Goal: Transaction & Acquisition: Book appointment/travel/reservation

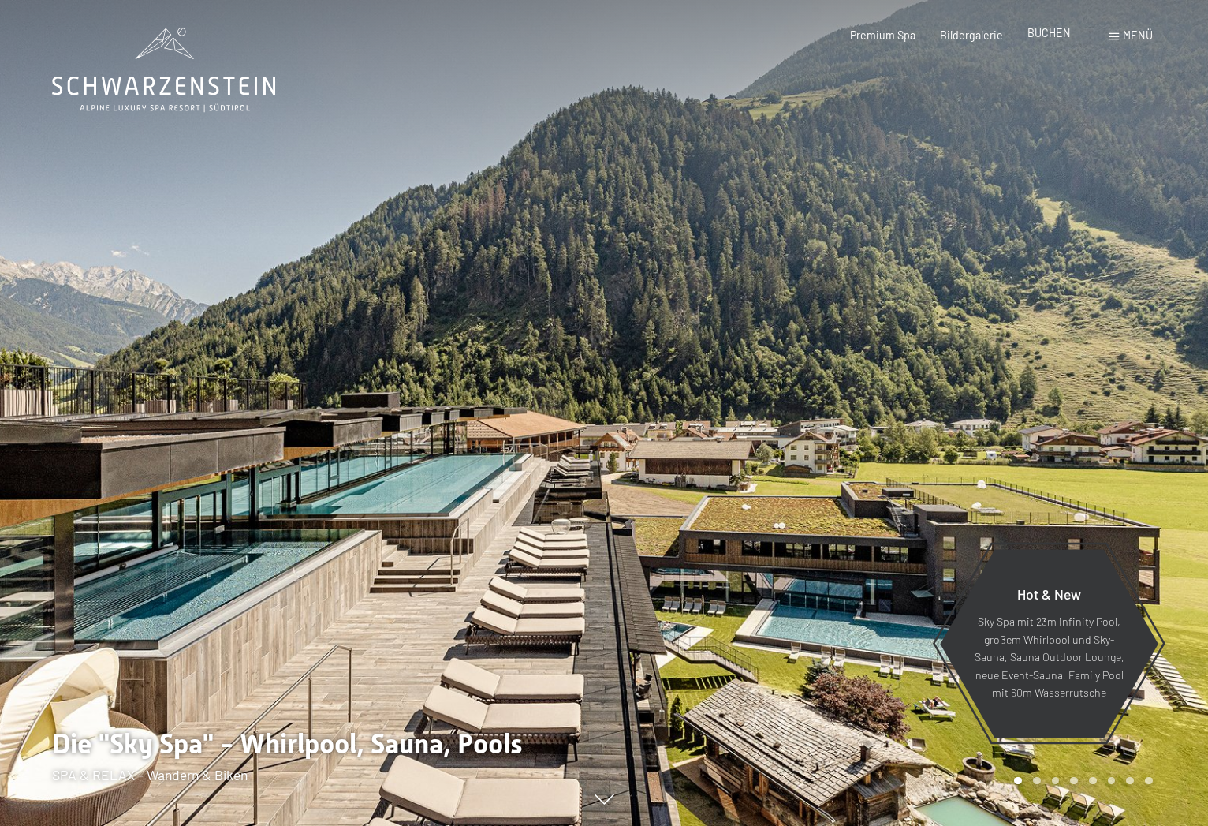
click at [1045, 36] on span "BUCHEN" at bounding box center [1049, 32] width 43 height 13
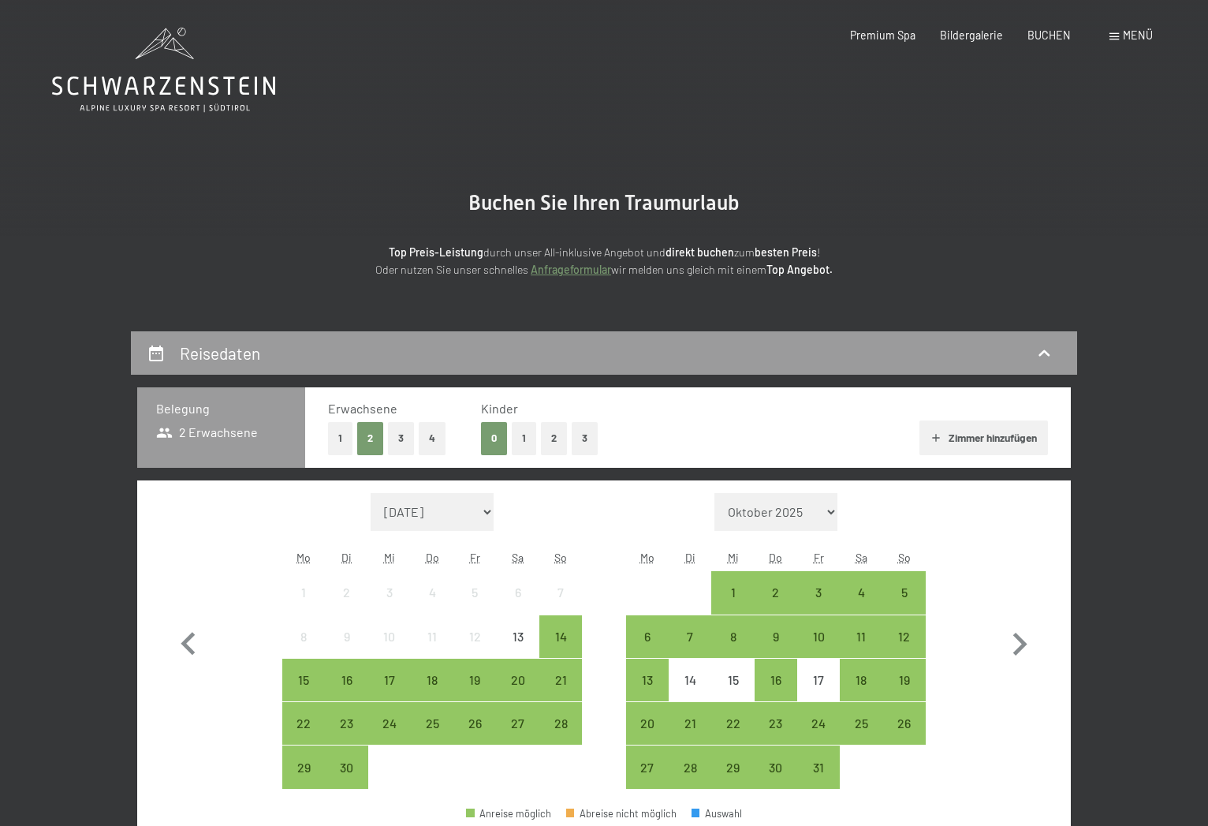
click at [196, 433] on span "2 Erwachsene" at bounding box center [207, 432] width 102 height 17
click at [340, 442] on button "1" at bounding box center [340, 438] width 24 height 32
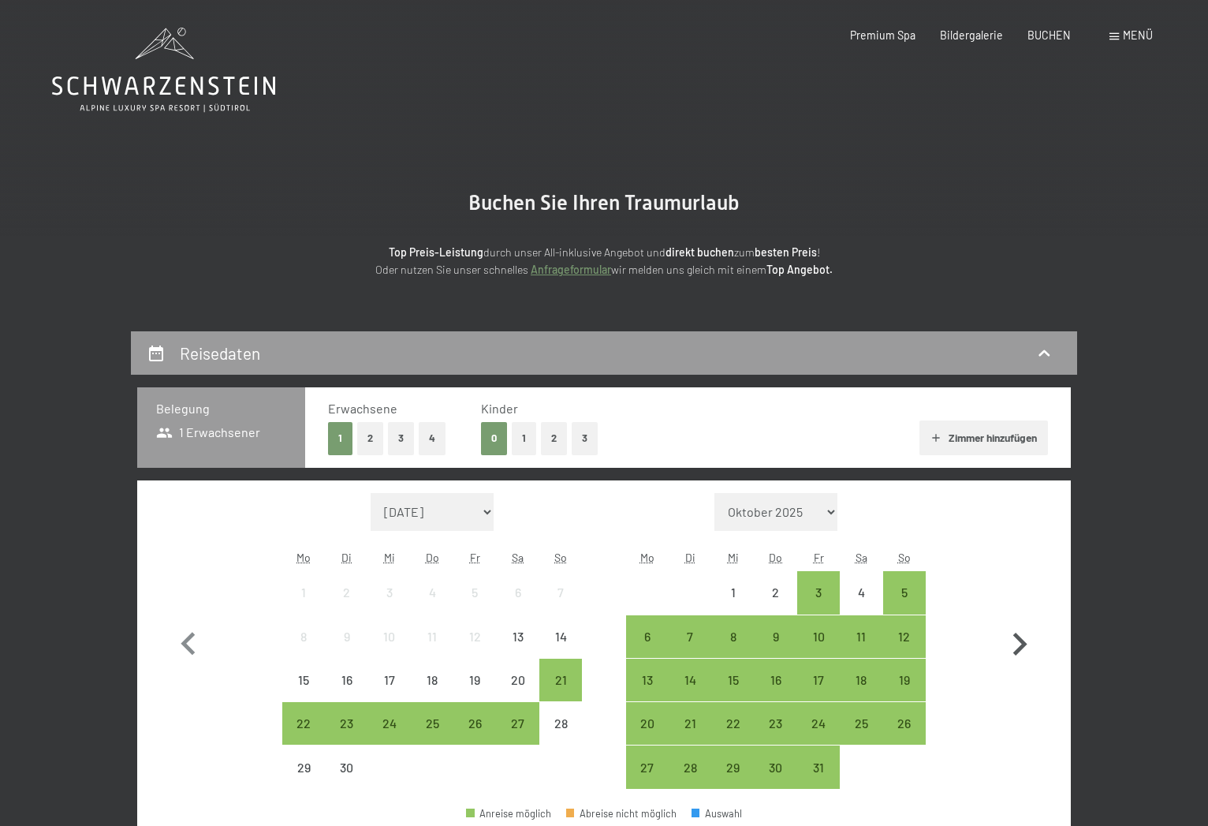
click at [1025, 643] on icon "button" at bounding box center [1021, 644] width 14 height 23
select select "[DATE]"
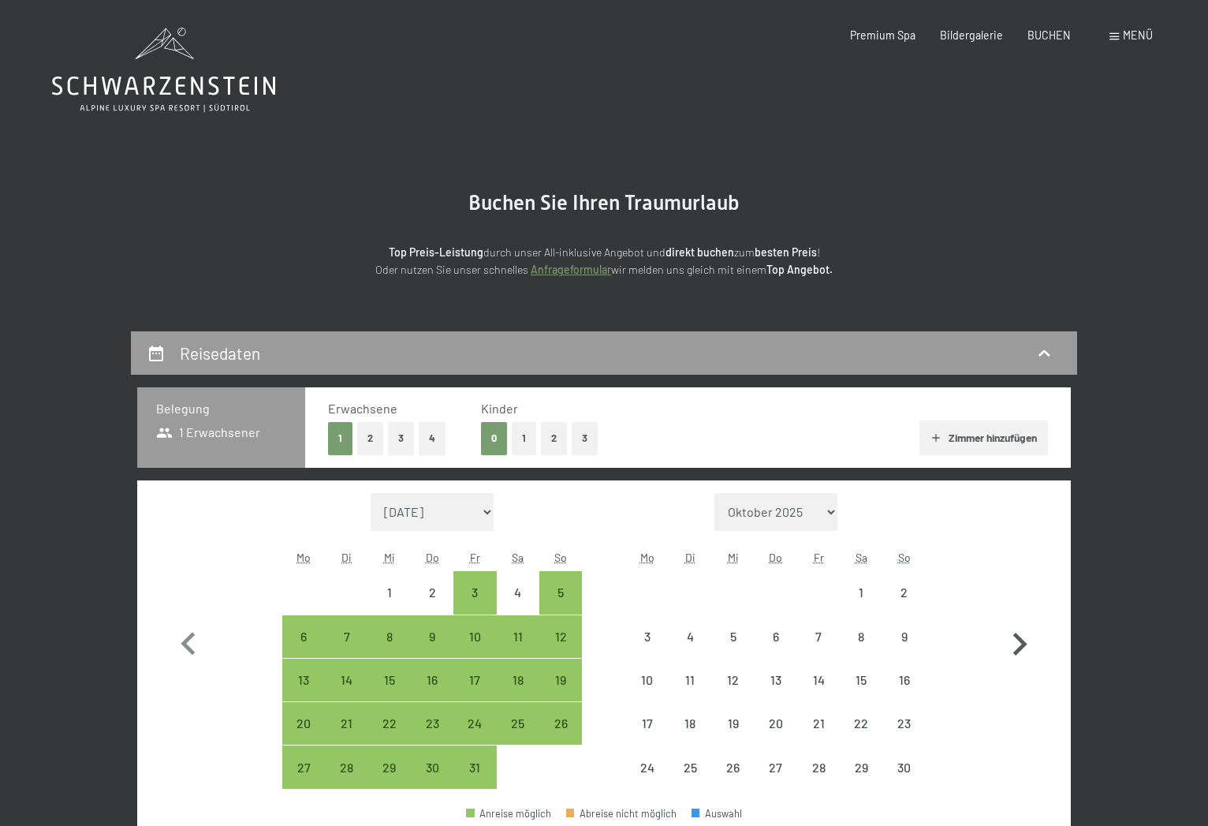
click at [1025, 643] on icon "button" at bounding box center [1021, 644] width 14 height 23
select select "2025-11-01"
select select "2025-12-01"
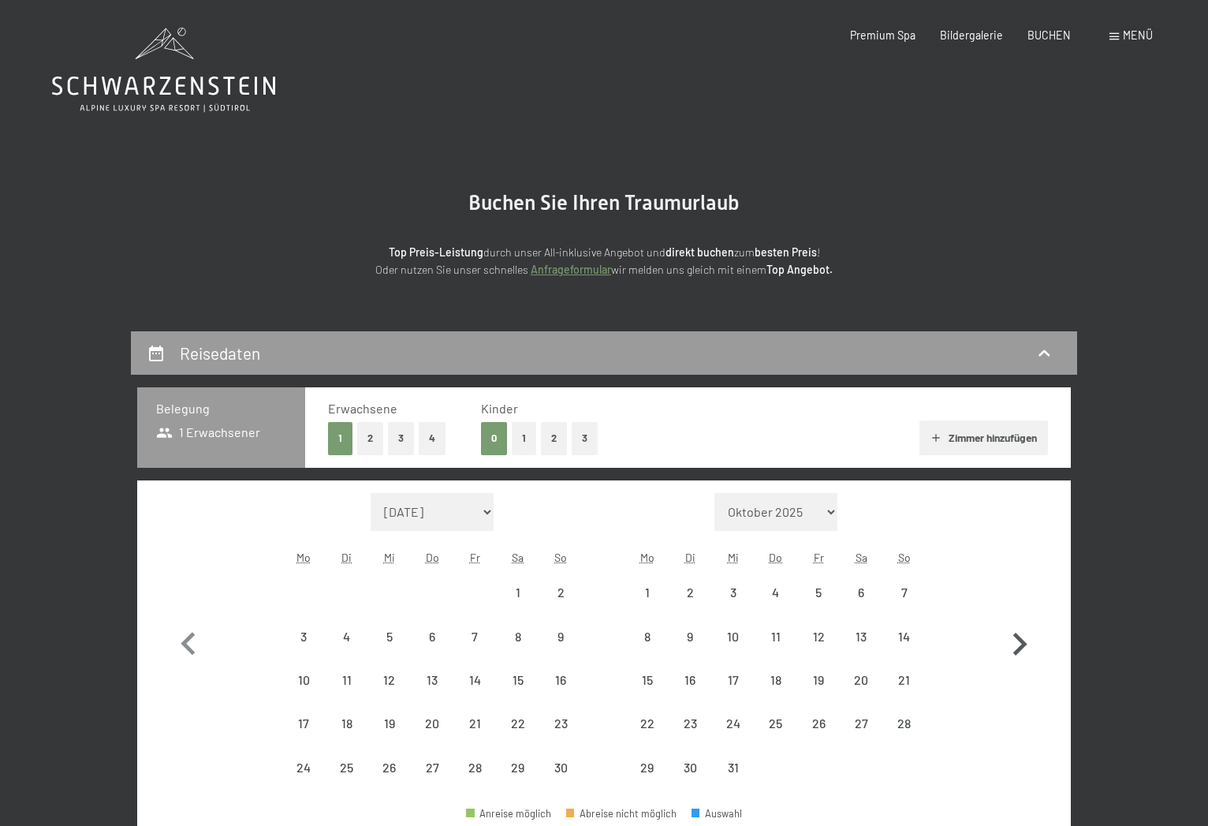
select select "2025-11-01"
select select "2025-12-01"
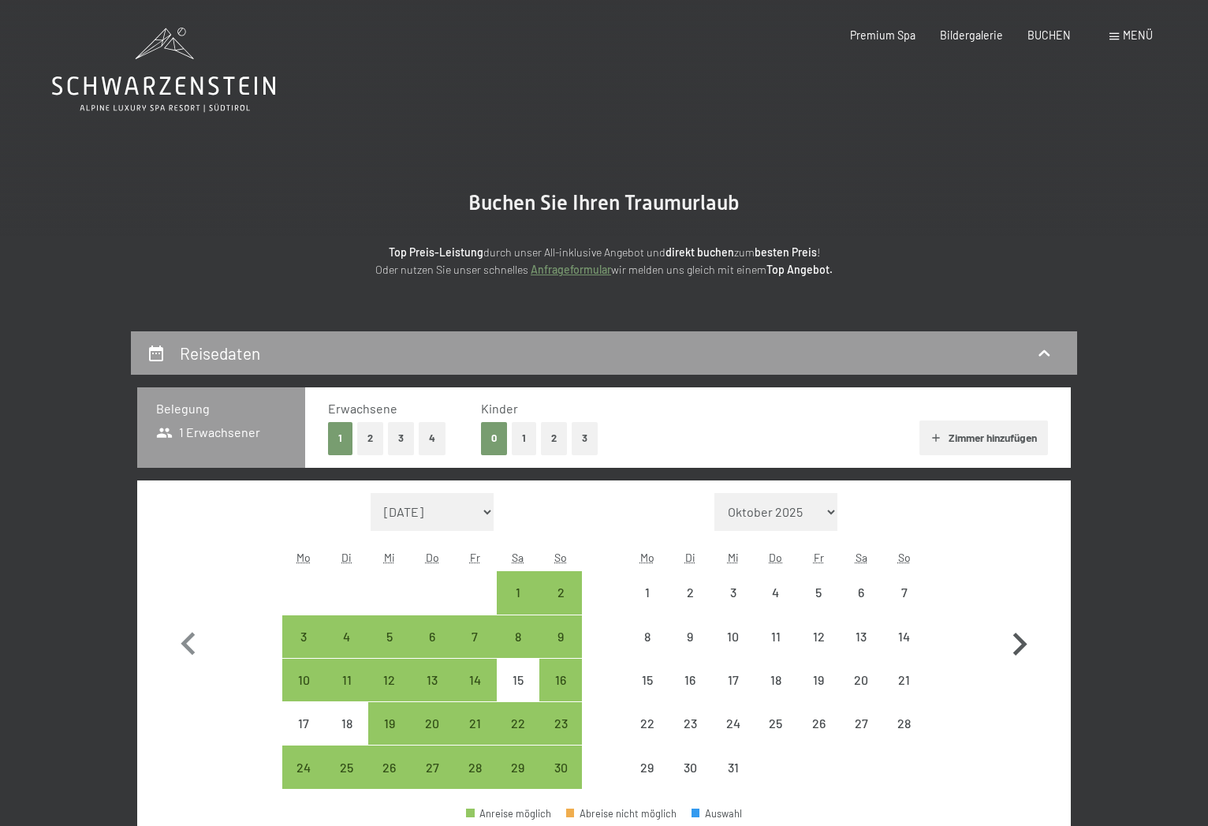
select select "2025-11-01"
select select "2025-12-01"
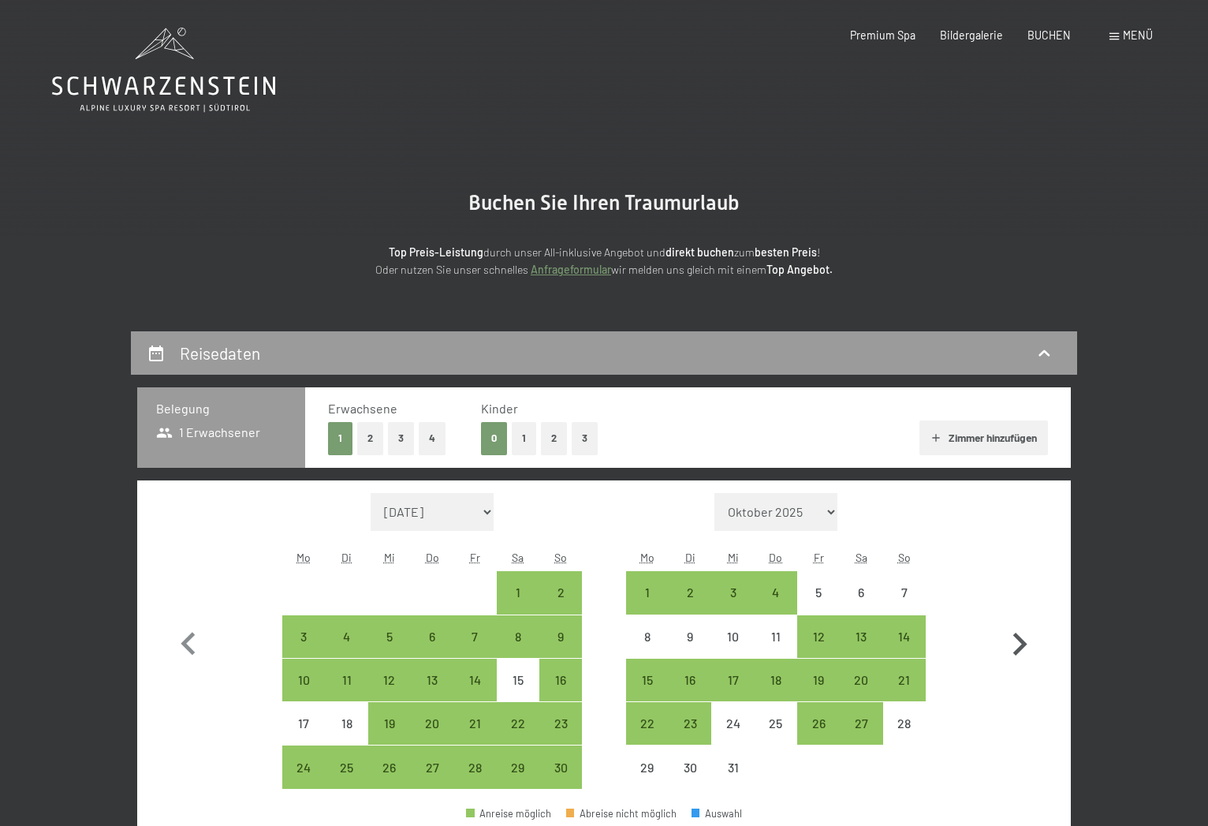
click at [1025, 643] on icon "button" at bounding box center [1021, 644] width 14 height 23
select select "2025-12-01"
select select "2026-01-01"
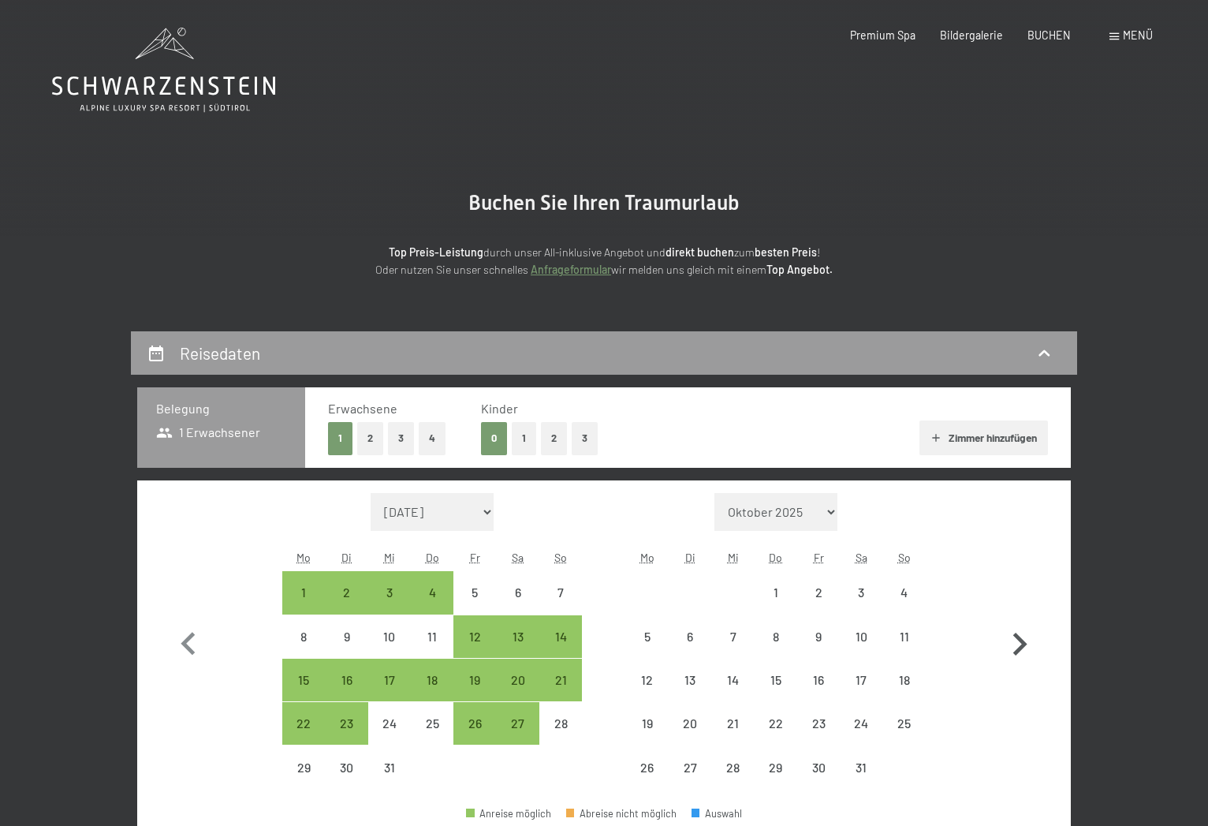
select select "2025-12-01"
select select "2026-01-01"
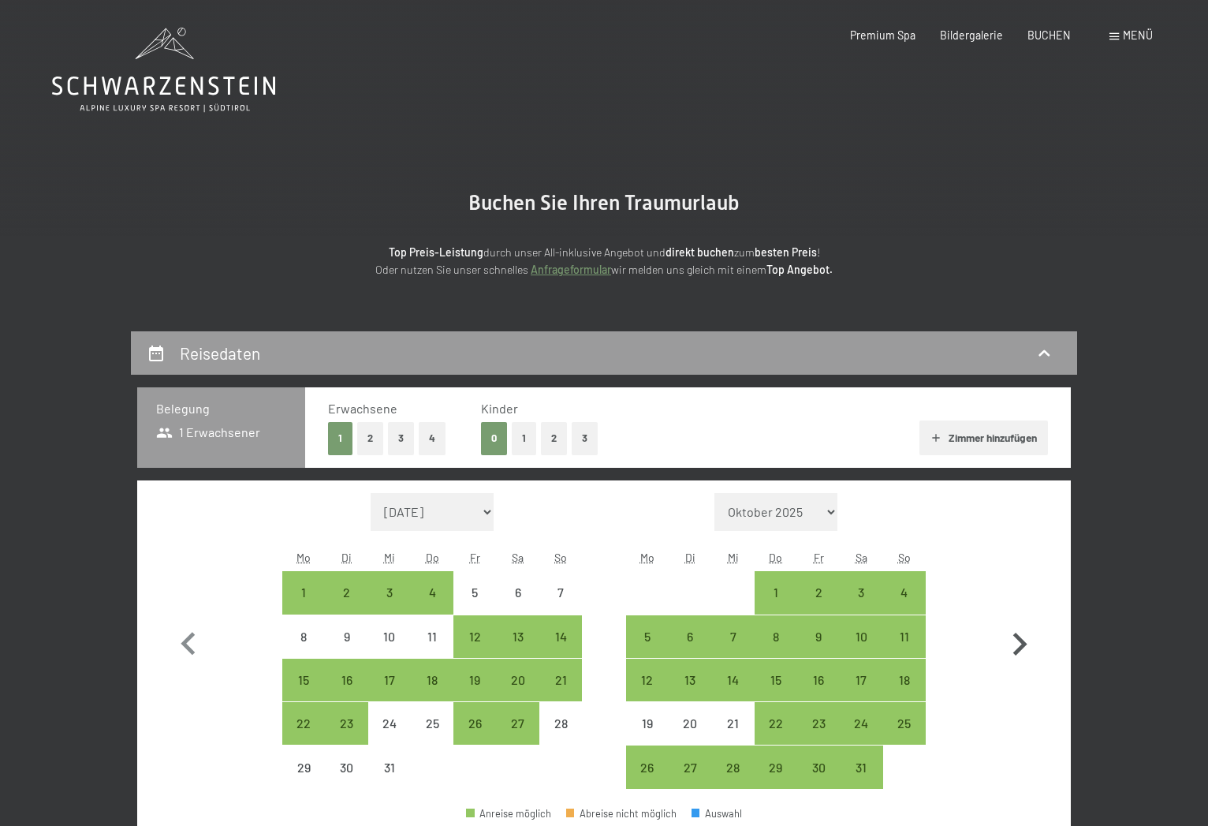
click at [1017, 646] on icon "button" at bounding box center [1020, 645] width 46 height 46
select select "2026-01-01"
select select "2026-02-01"
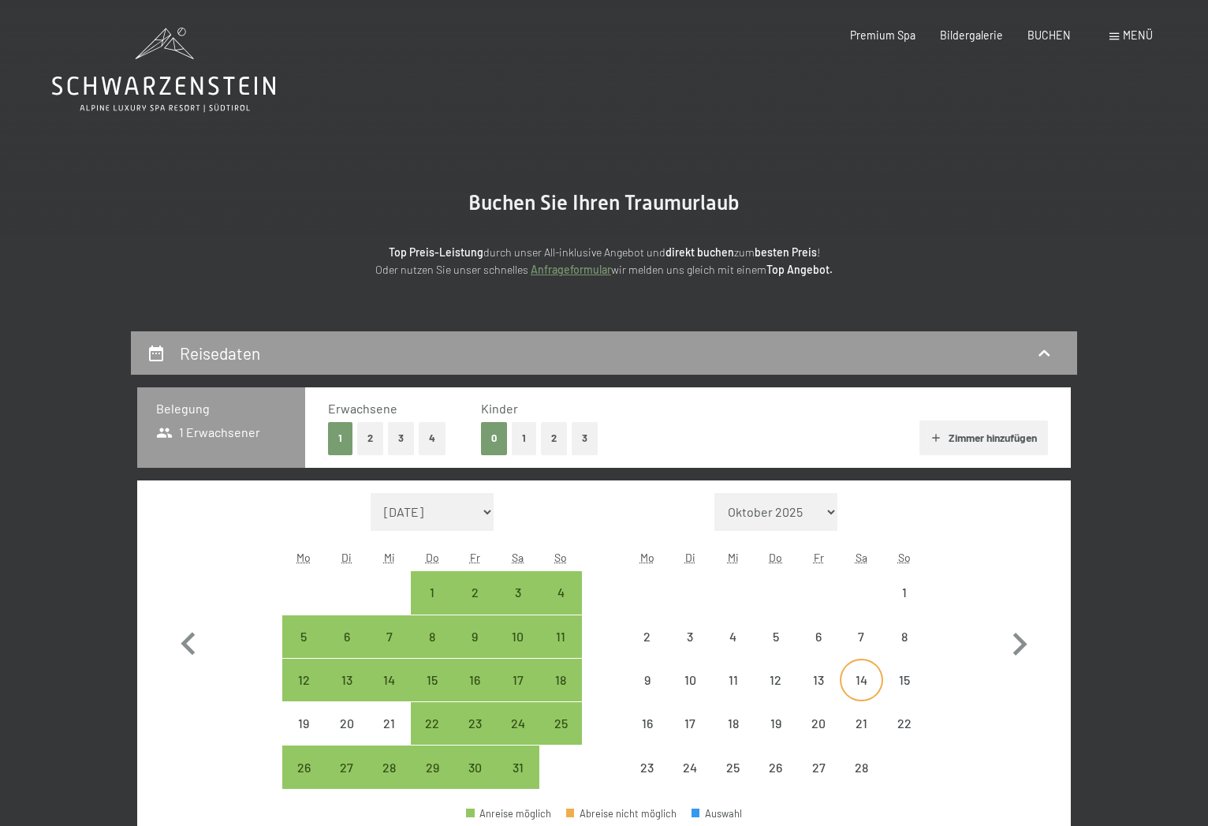
select select "2026-01-01"
select select "2026-02-01"
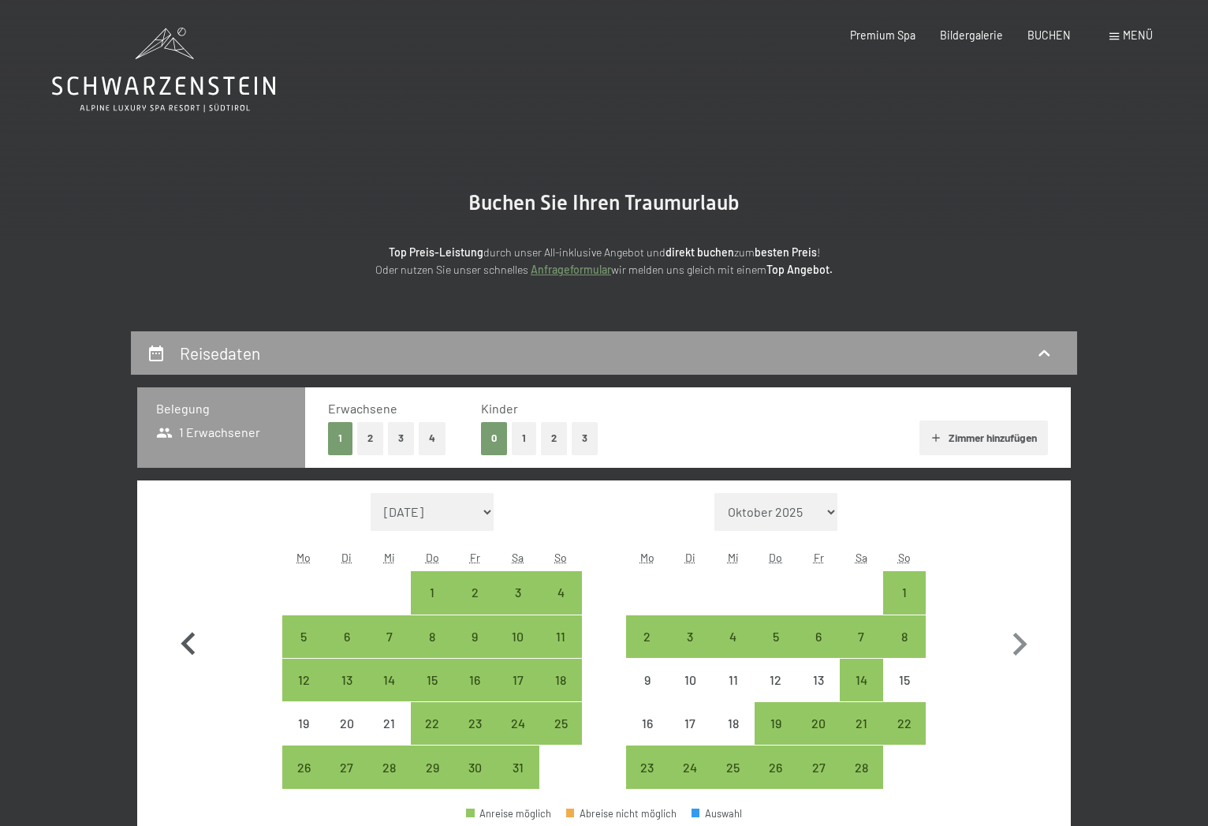
click at [185, 646] on icon "button" at bounding box center [188, 643] width 14 height 23
select select "2025-12-01"
select select "2026-01-01"
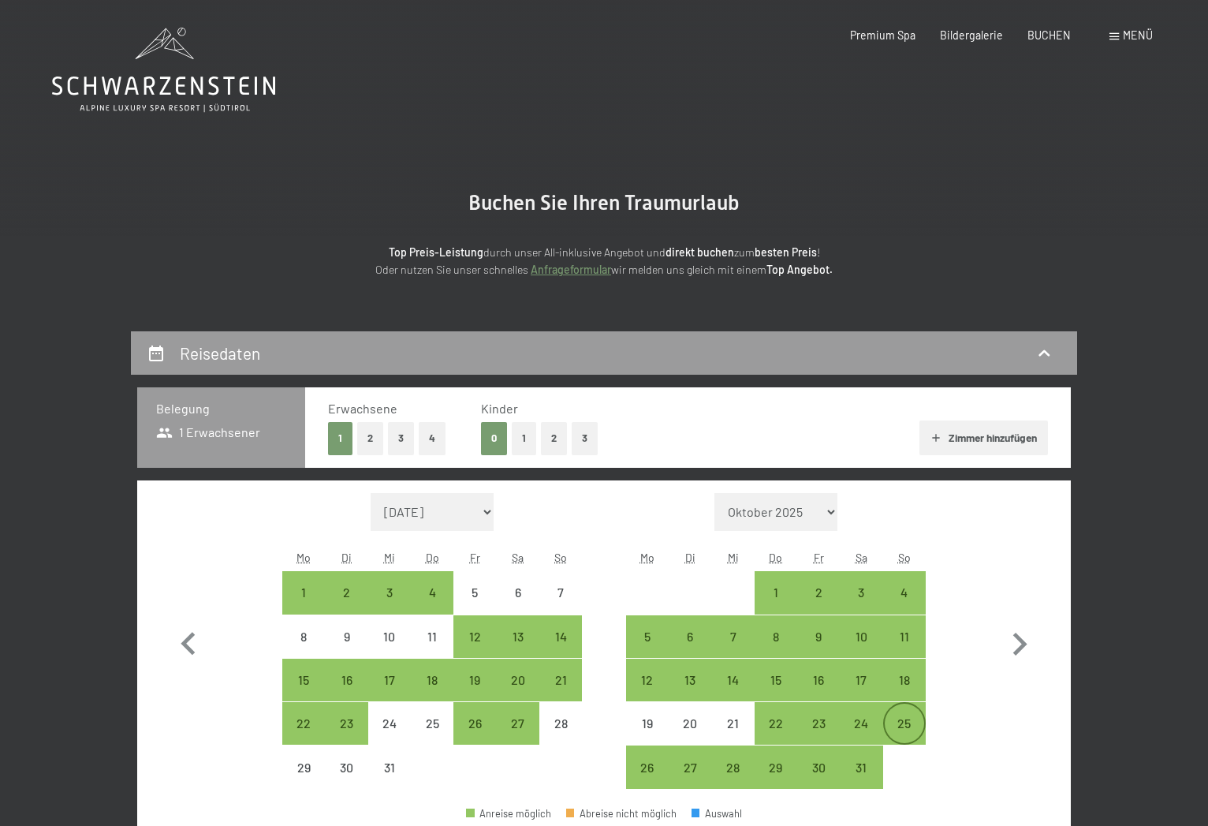
click at [902, 728] on div "25" at bounding box center [904, 736] width 39 height 39
select select "2025-12-01"
select select "2026-01-01"
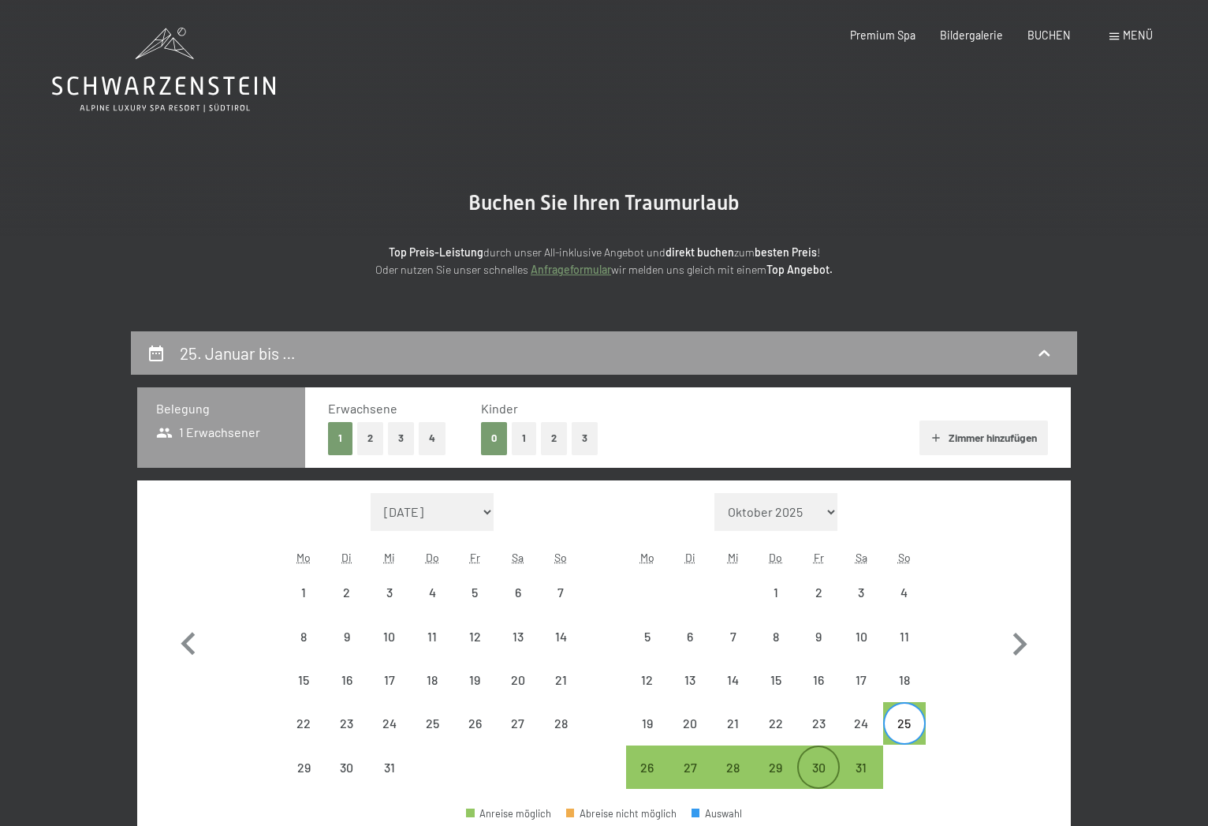
click at [815, 769] on div "30" at bounding box center [818, 780] width 39 height 39
select select "2025-12-01"
select select "2026-01-01"
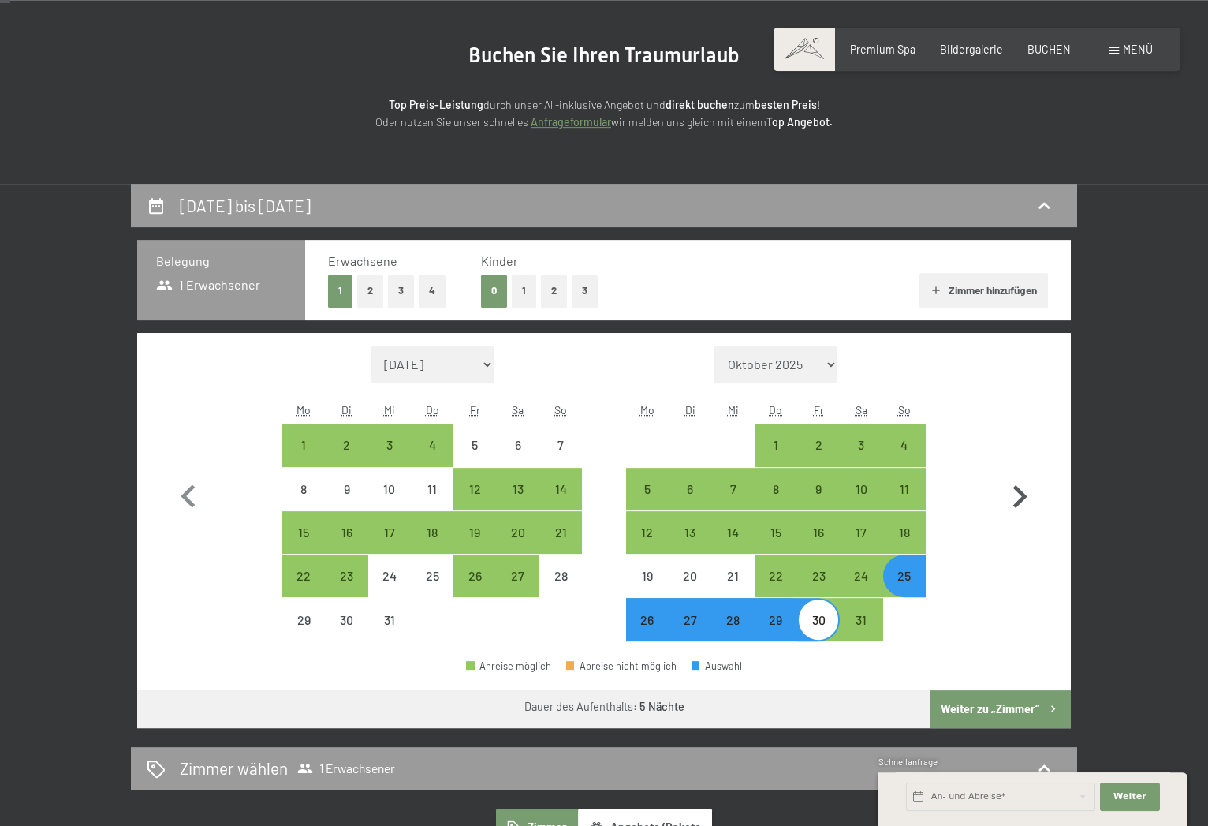
scroll to position [161, 0]
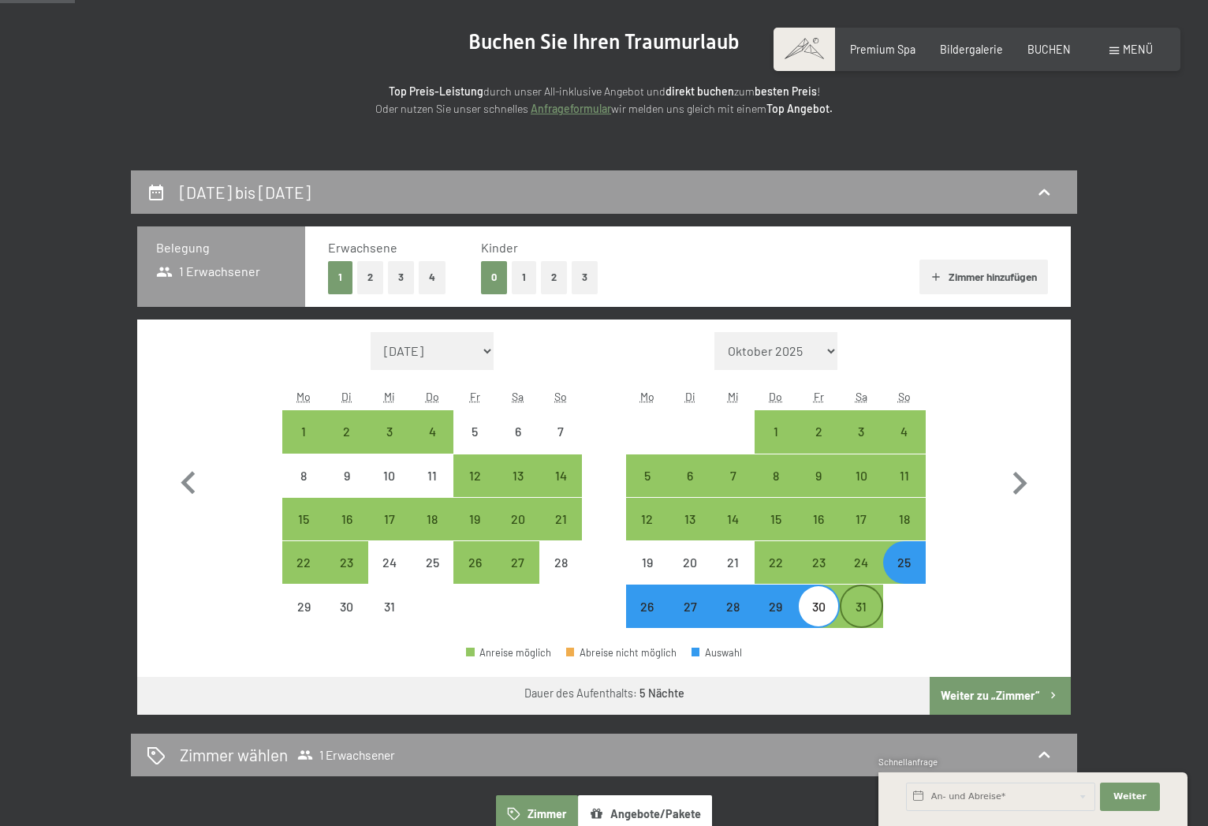
click at [864, 615] on div "31" at bounding box center [861, 619] width 39 height 39
select select "2025-12-01"
select select "2026-01-01"
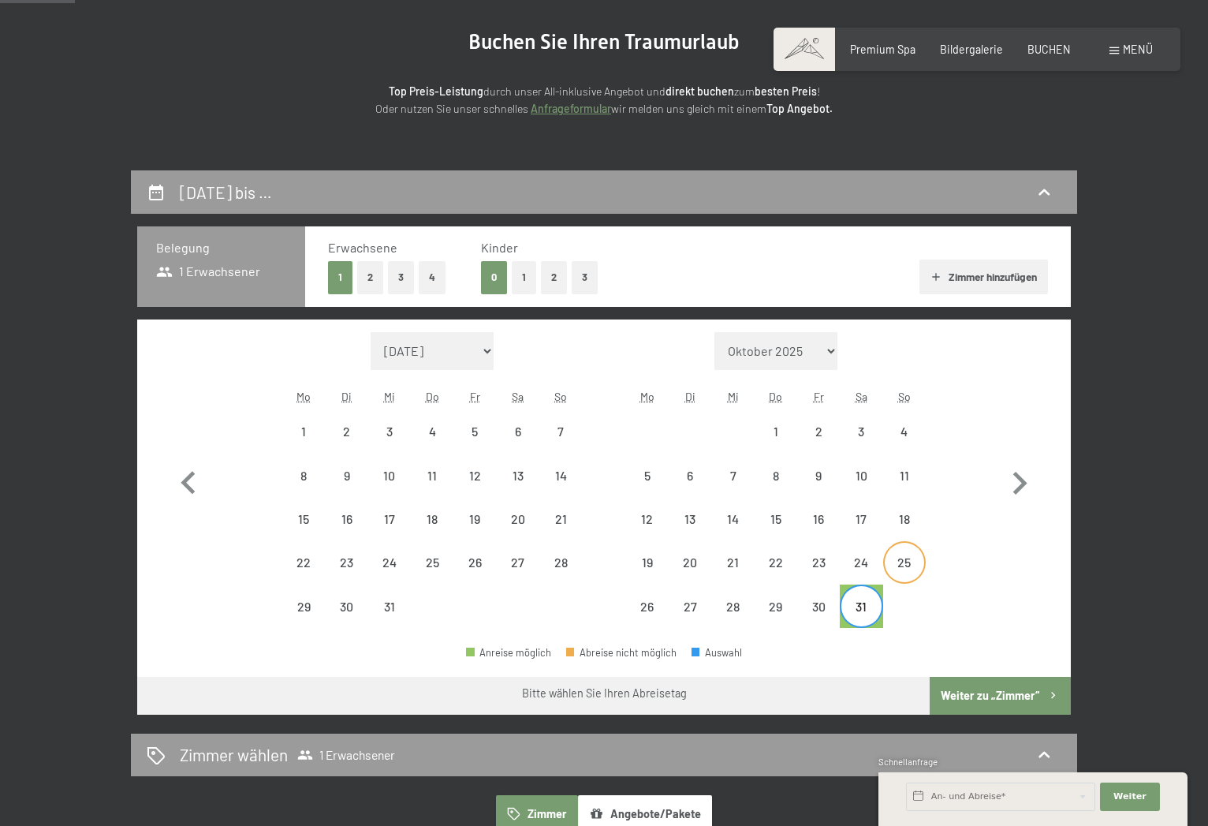
click at [903, 567] on div "25" at bounding box center [904, 575] width 39 height 39
select select "2025-12-01"
select select "2026-01-01"
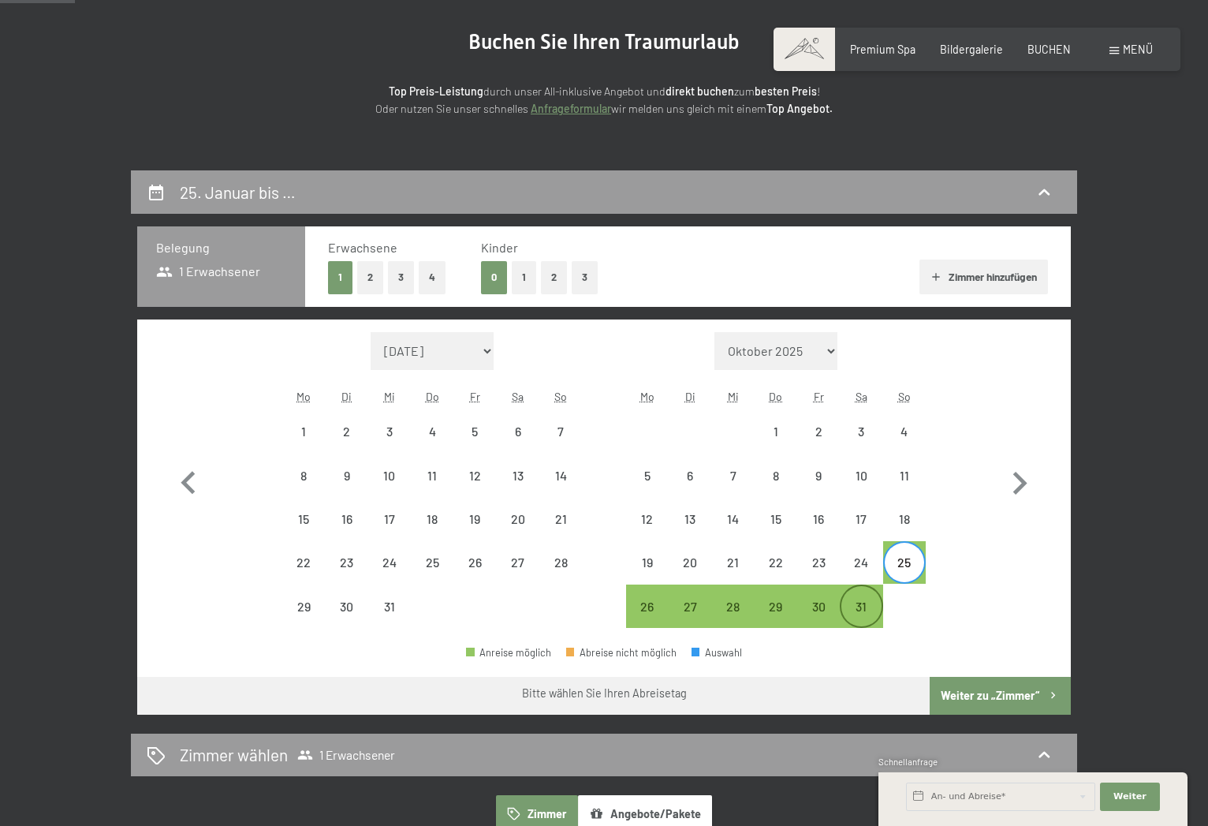
click at [862, 610] on div "31" at bounding box center [861, 619] width 39 height 39
select select "2025-12-01"
select select "2026-01-01"
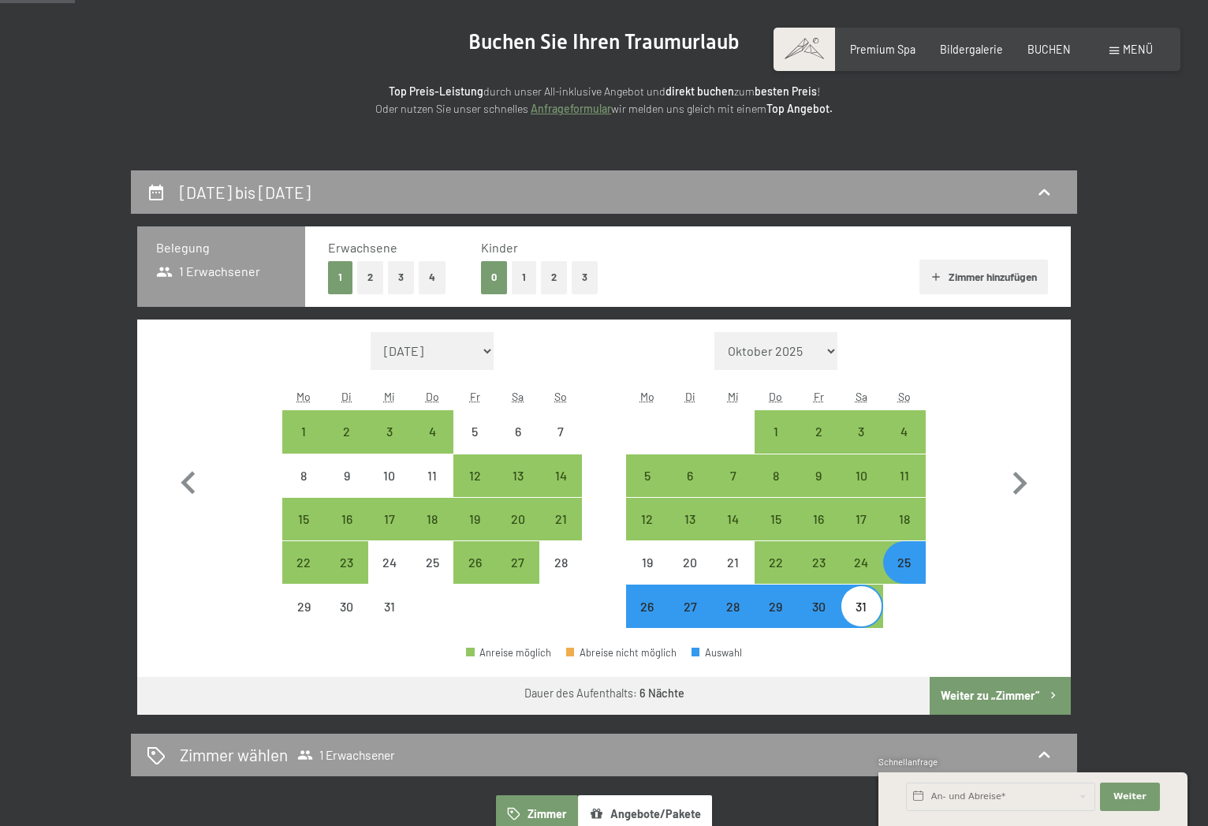
click at [1000, 697] on button "Weiter zu „Zimmer“" at bounding box center [1000, 696] width 141 height 38
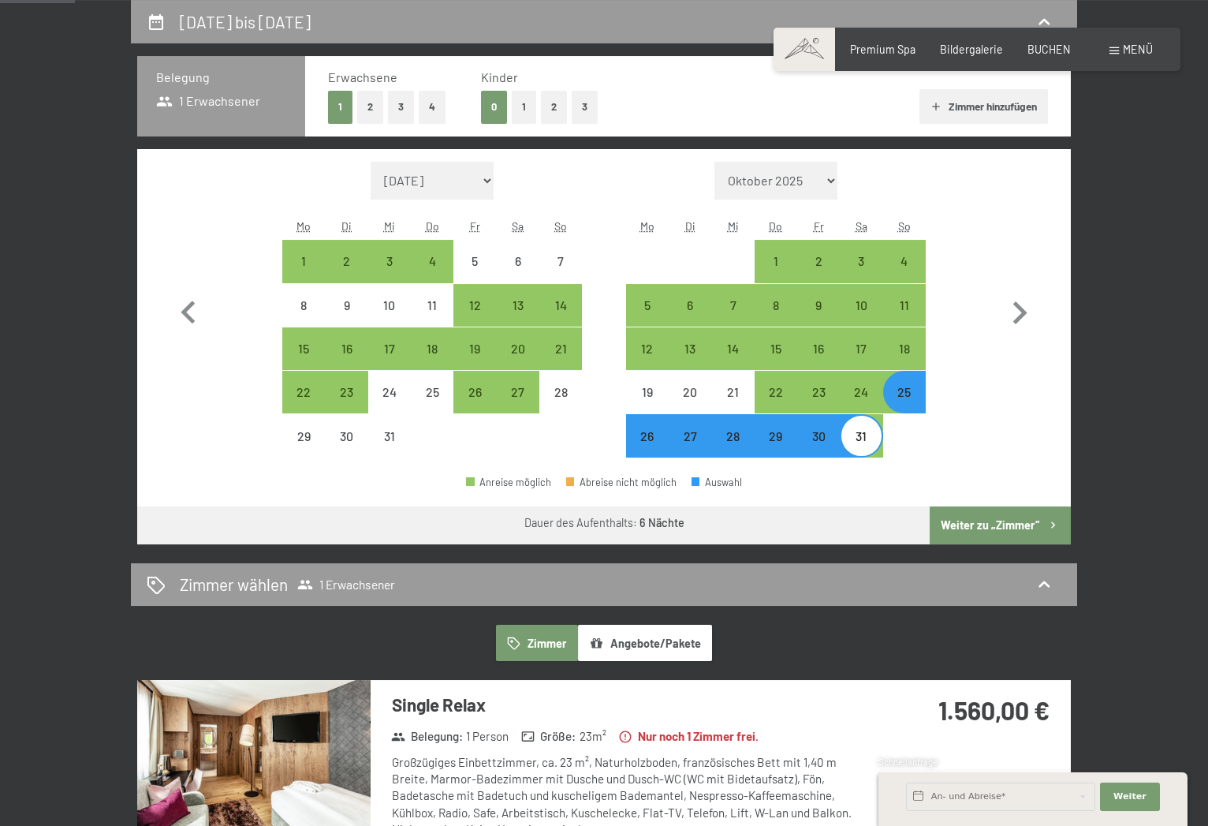
select select "2025-12-01"
select select "2026-01-01"
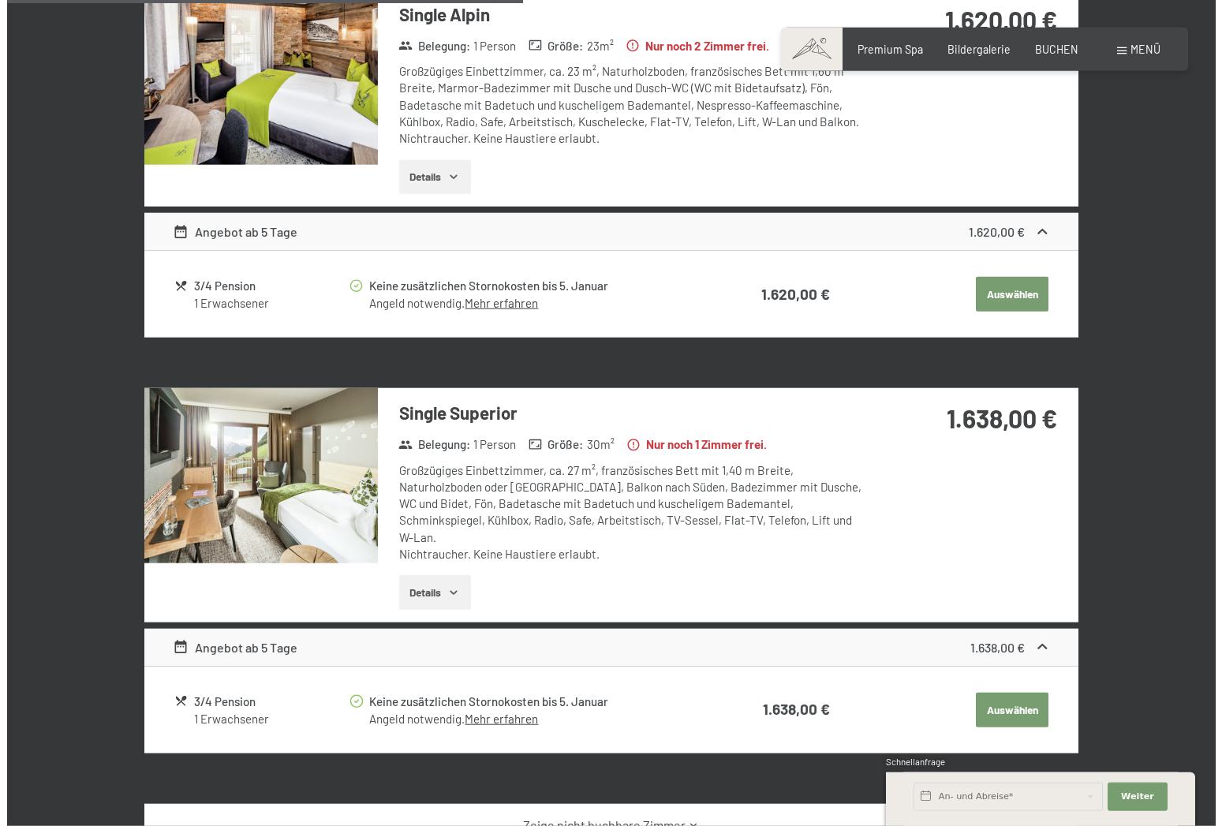
scroll to position [975, 0]
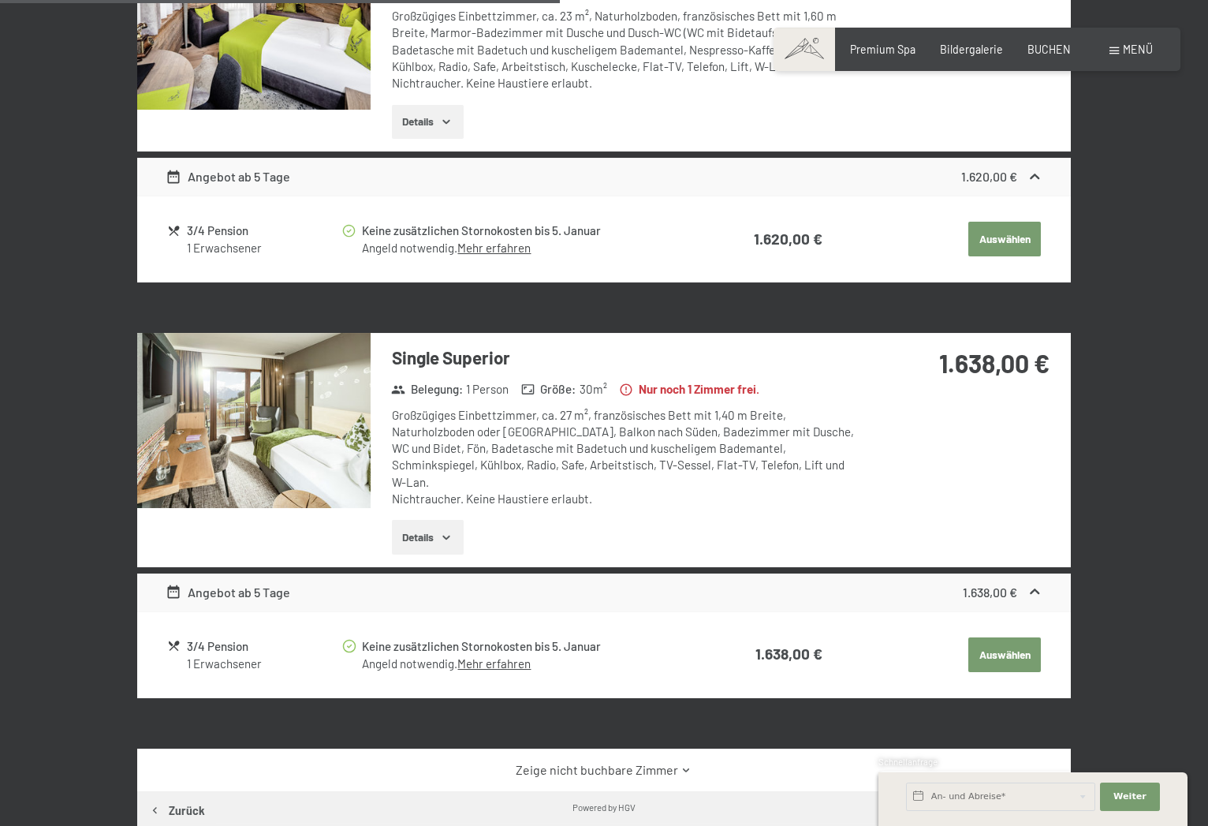
click at [510, 656] on link "Mehr erfahren" at bounding box center [494, 663] width 73 height 14
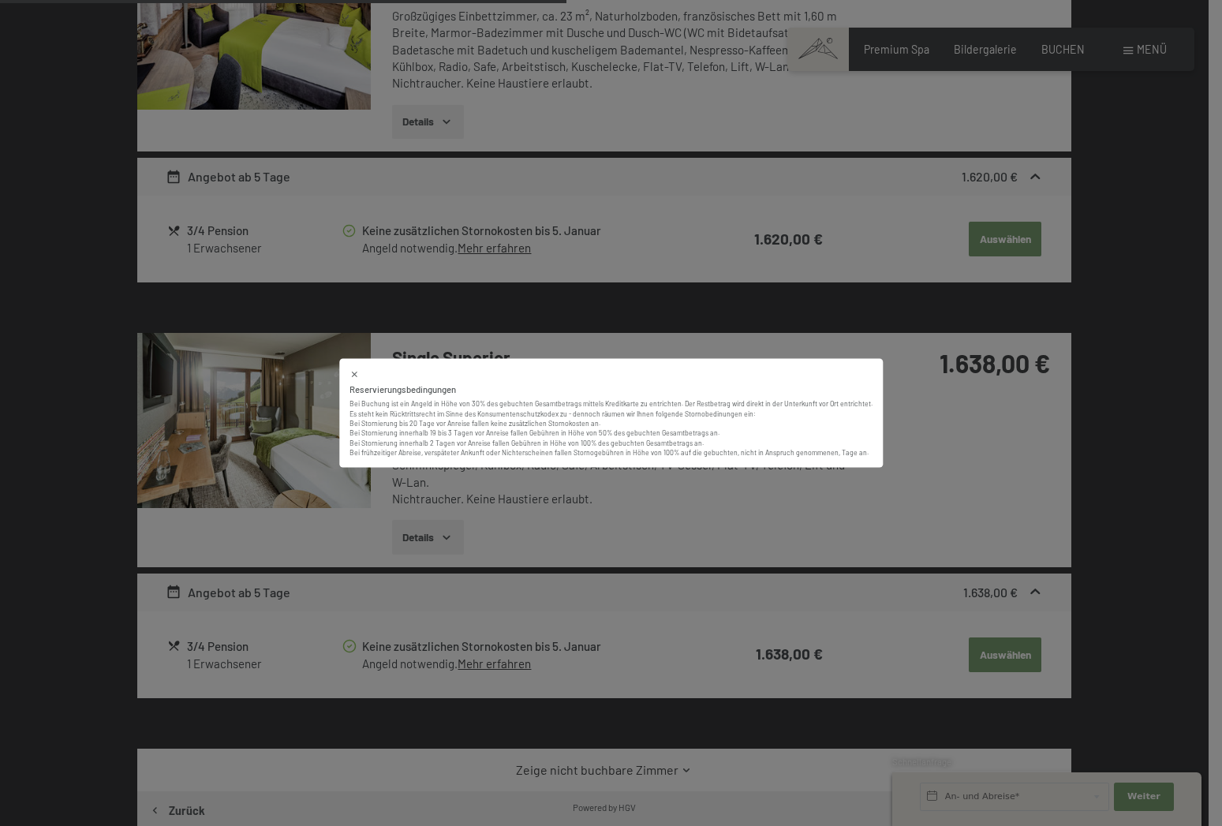
click at [670, 442] on p "Es steht kein Rücktrittsrecht im Sinne des Konsumentenschutzkodex zu - dennoch …" at bounding box center [610, 433] width 523 height 49
